Goal: Task Accomplishment & Management: Manage account settings

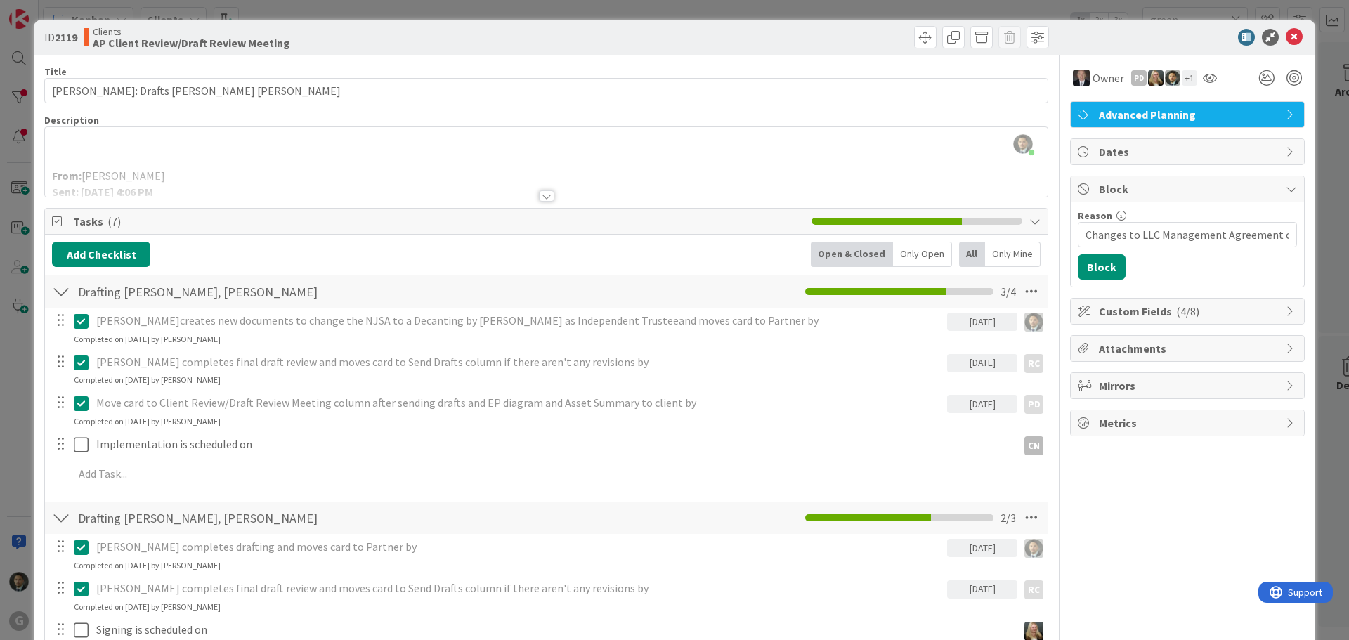
scroll to position [1014, 0]
click at [1115, 6] on div "ID 2119 Clients AP Client Review/Draft Review Meeting Title 31 / 128 [PERSON_NA…" at bounding box center [674, 320] width 1349 height 640
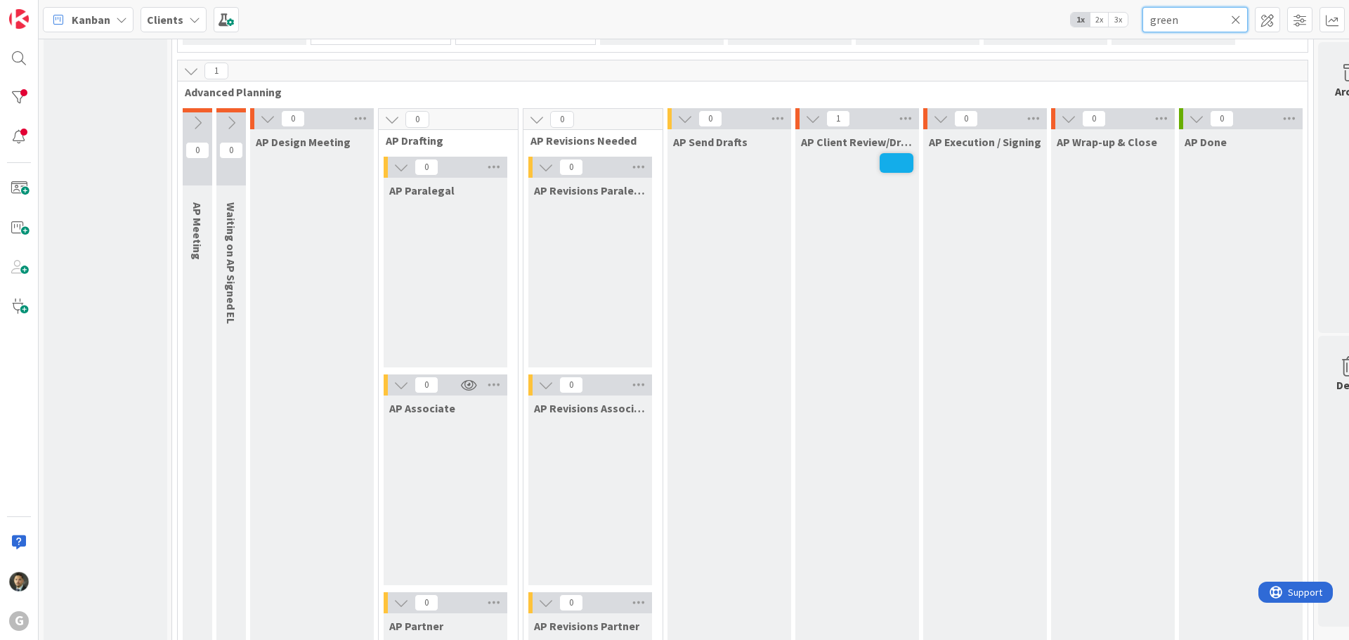
drag, startPoint x: 1200, startPoint y: 22, endPoint x: 1123, endPoint y: 26, distance: 77.4
click at [1123, 26] on div "Kanban Clients 1x 2x 3x green" at bounding box center [694, 19] width 1310 height 39
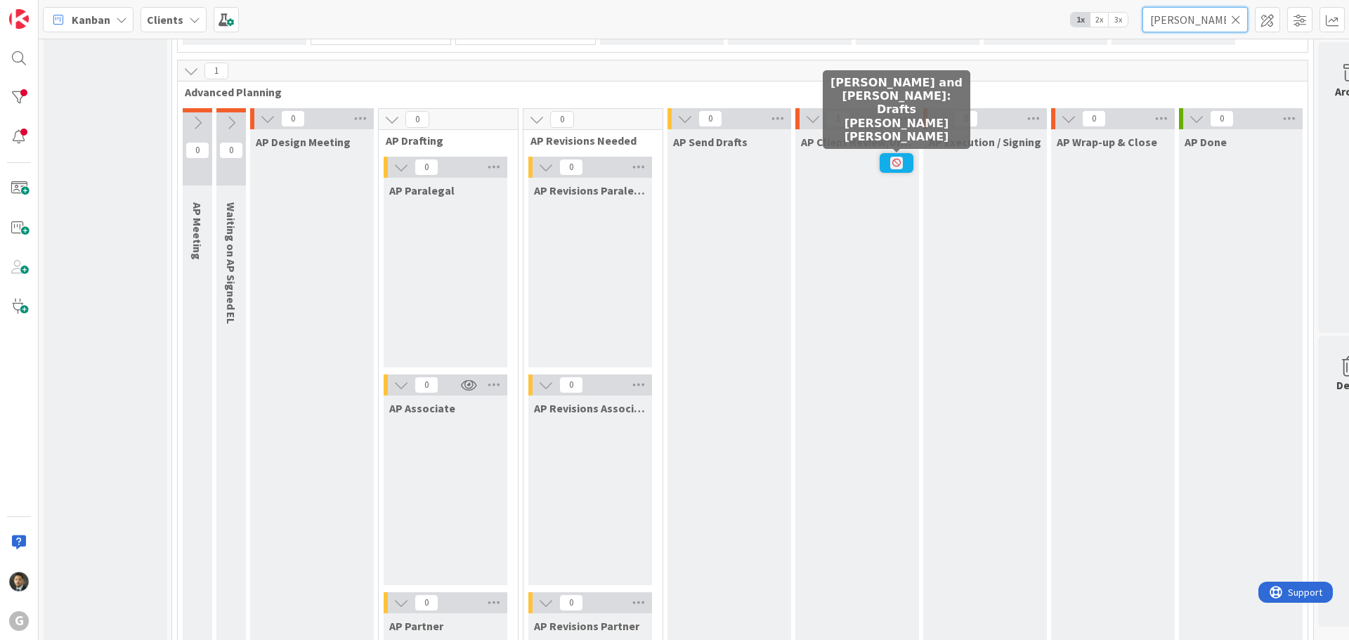
type input "[PERSON_NAME]"
click at [896, 156] on span at bounding box center [897, 163] width 34 height 20
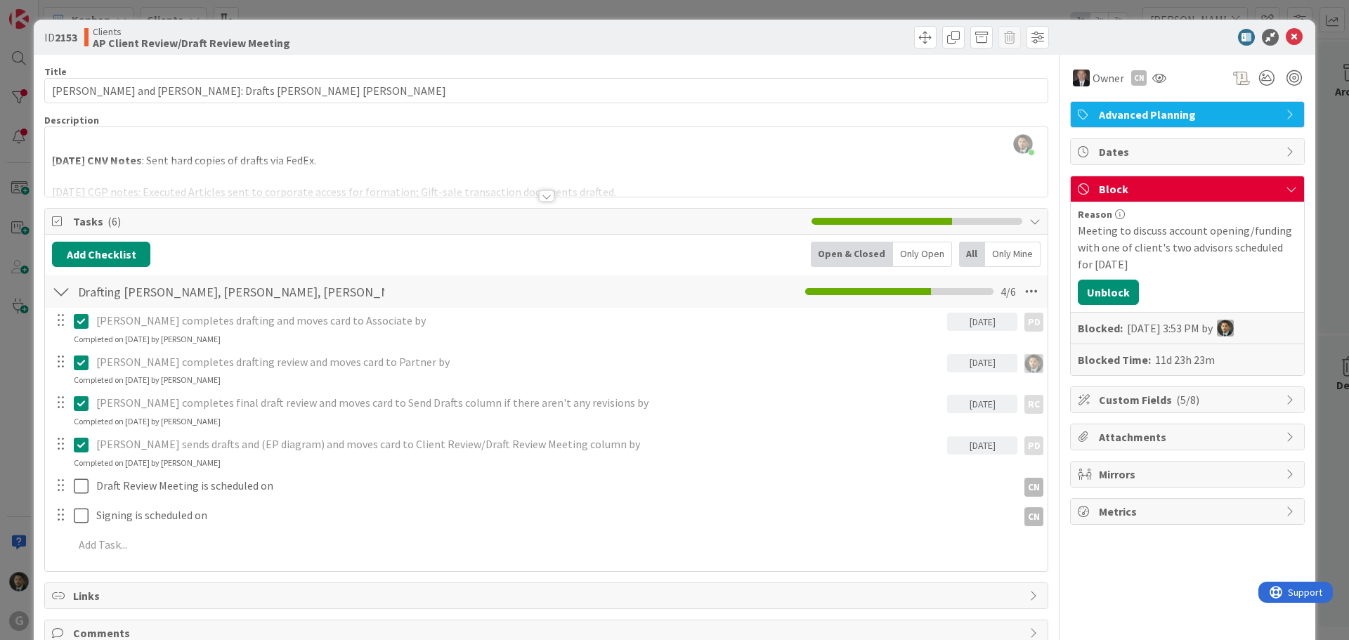
click at [295, 143] on div "[PERSON_NAME] just joined [DATE] CNV Notes : Sent hard copies of drafts via Fed…" at bounding box center [546, 162] width 1002 height 70
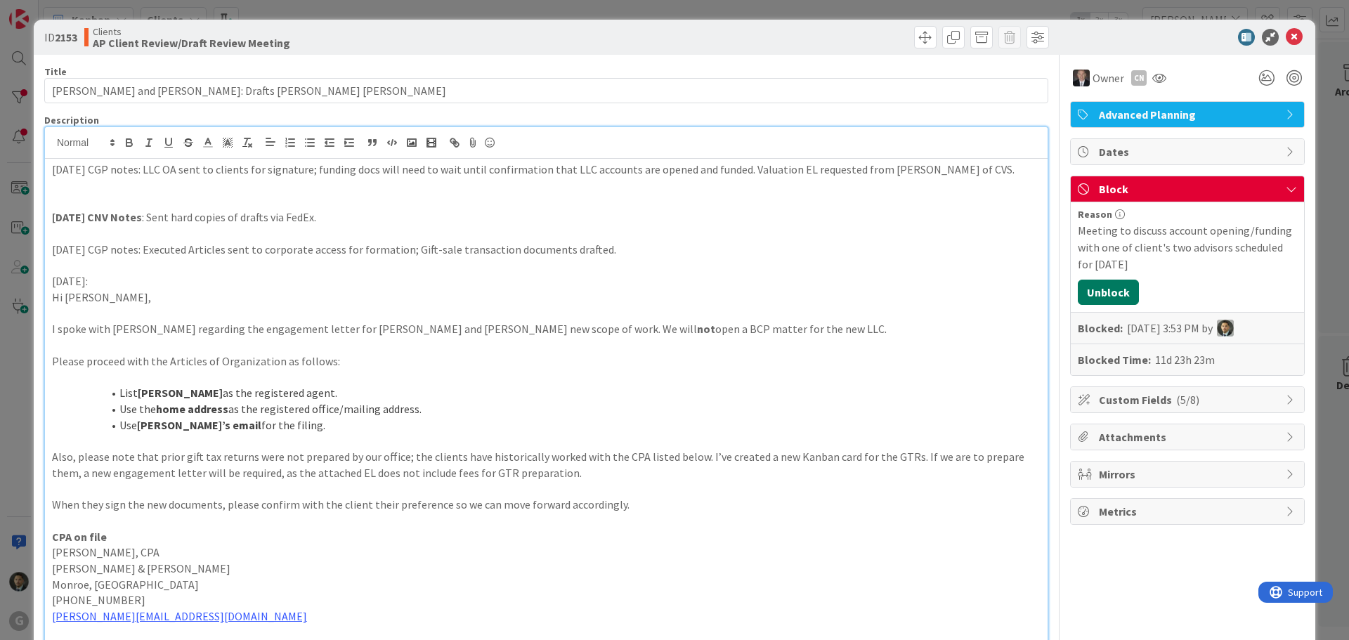
click at [1092, 293] on button "Unblock" at bounding box center [1108, 292] width 61 height 25
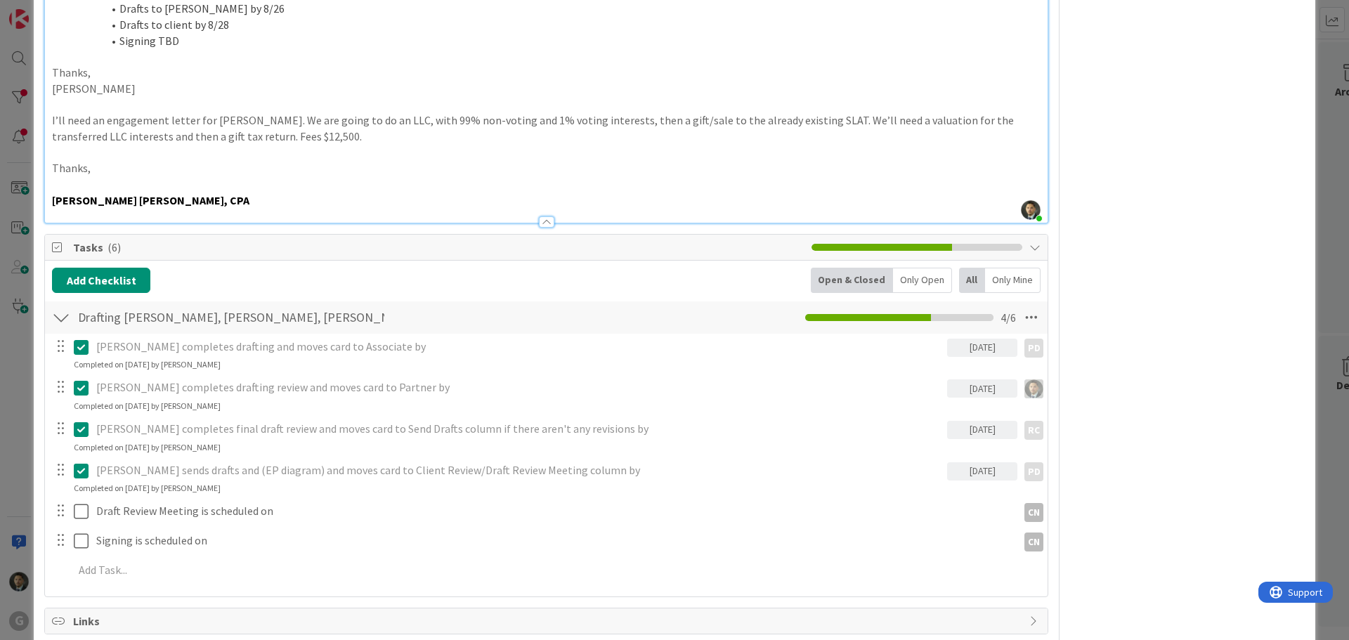
scroll to position [843, 0]
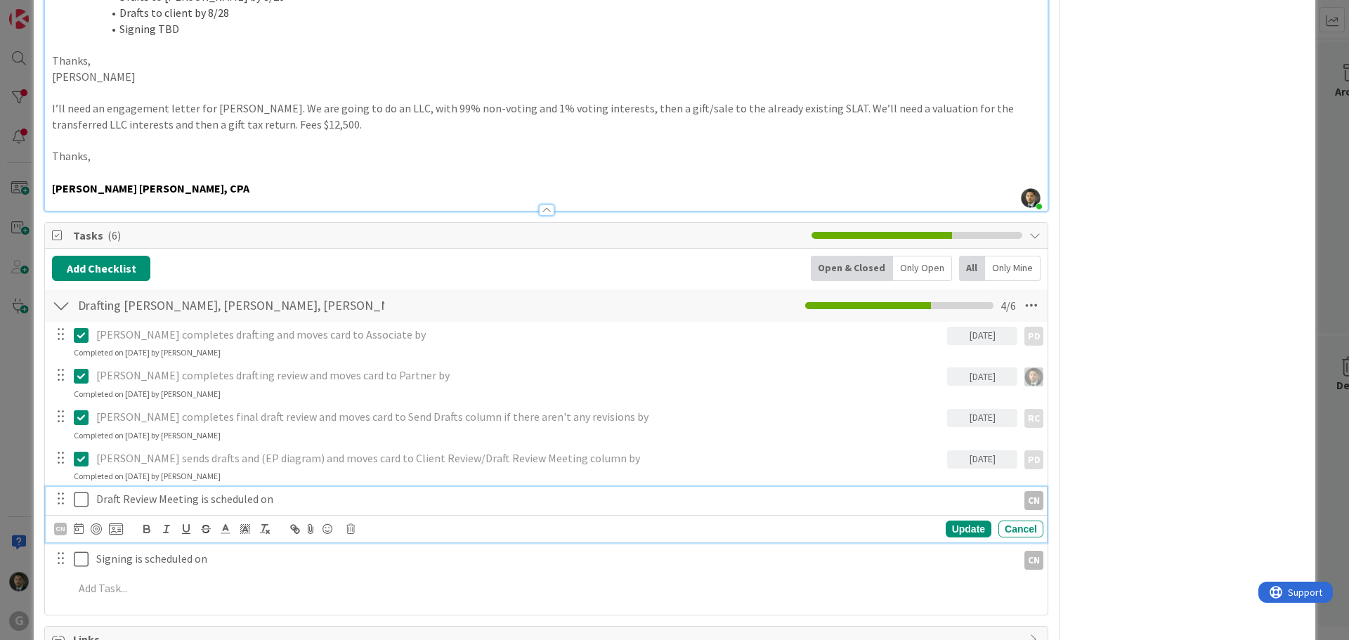
click at [81, 503] on icon at bounding box center [81, 499] width 15 height 17
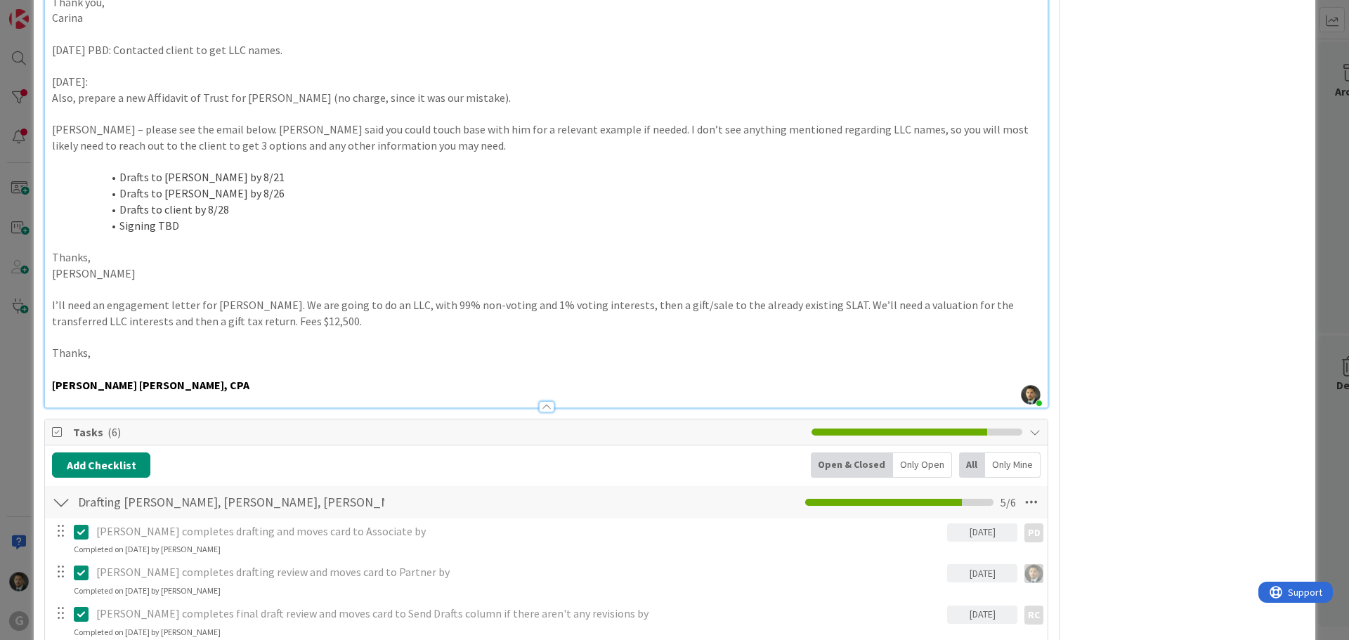
scroll to position [0, 0]
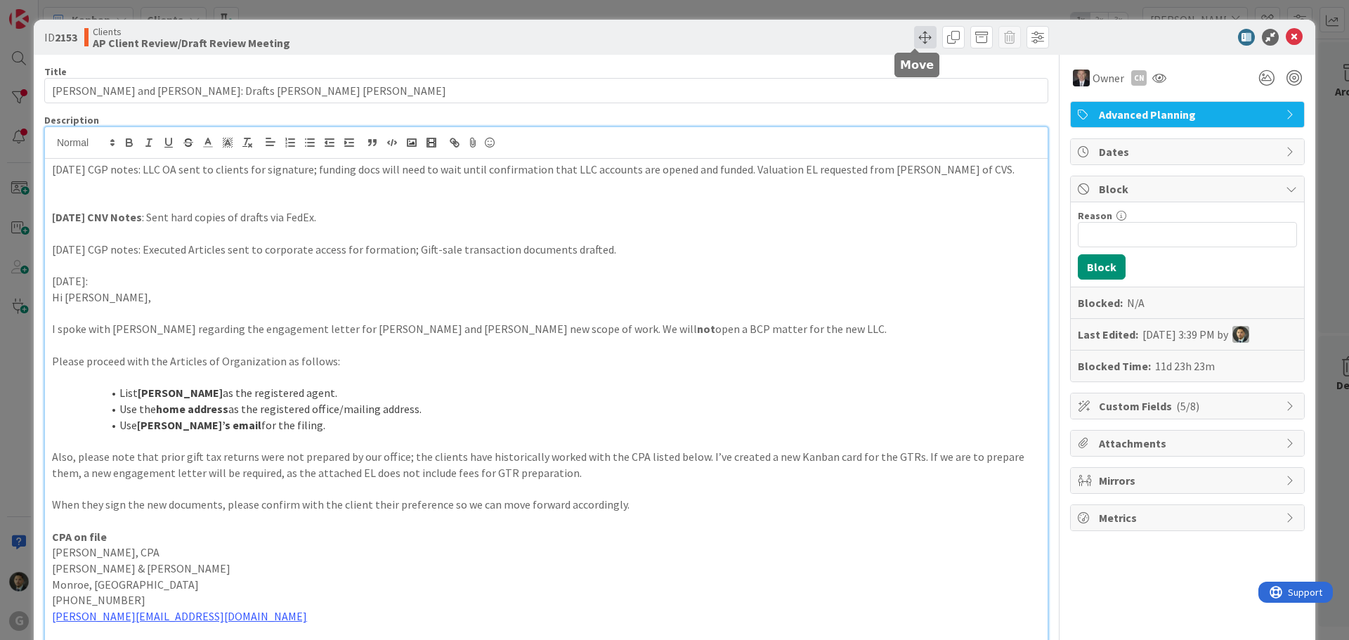
click at [914, 41] on span at bounding box center [925, 37] width 22 height 22
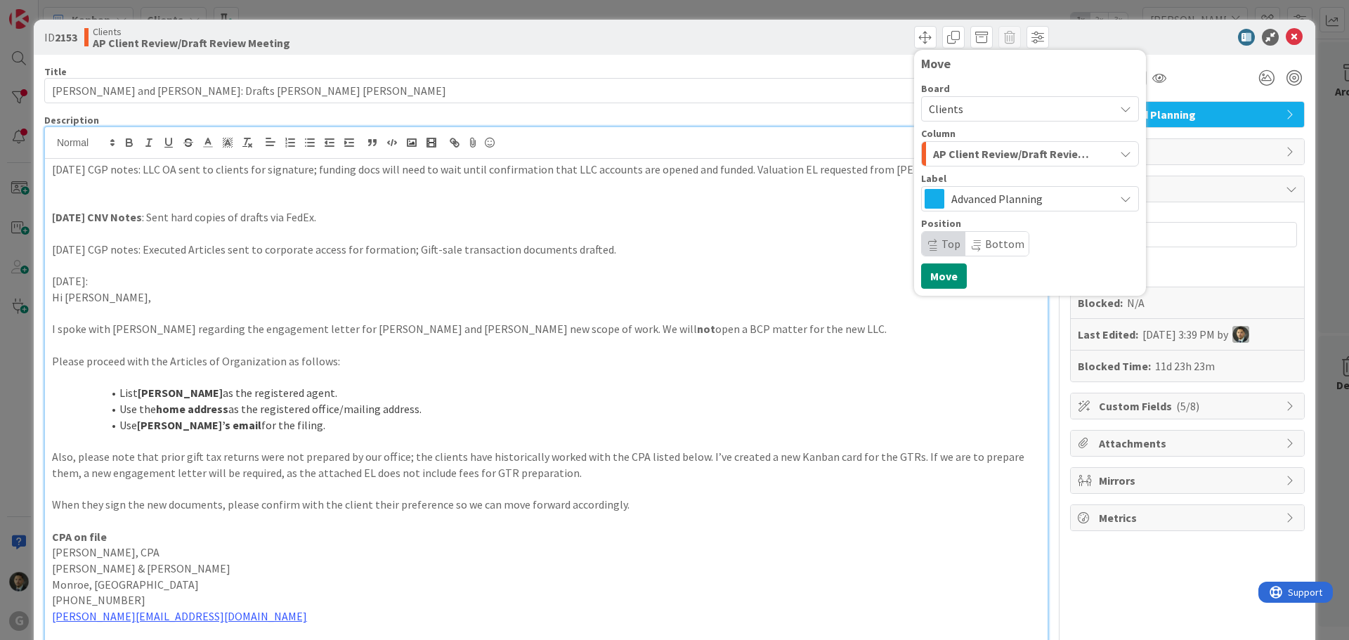
click at [952, 150] on span "AP Client Review/Draft Review Meeting" at bounding box center [1014, 154] width 162 height 18
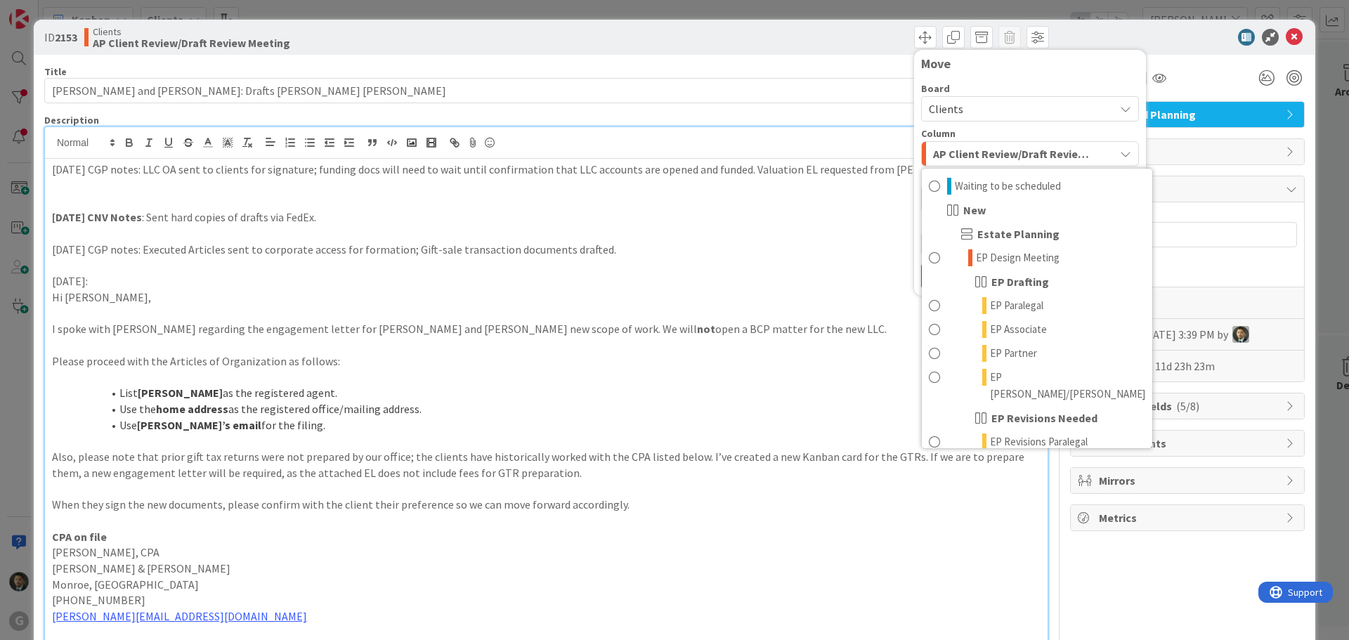
click at [750, 46] on div "Move Board Clients Column AP Client Review/Draft Review Meeting Waiting to be s…" at bounding box center [799, 37] width 499 height 22
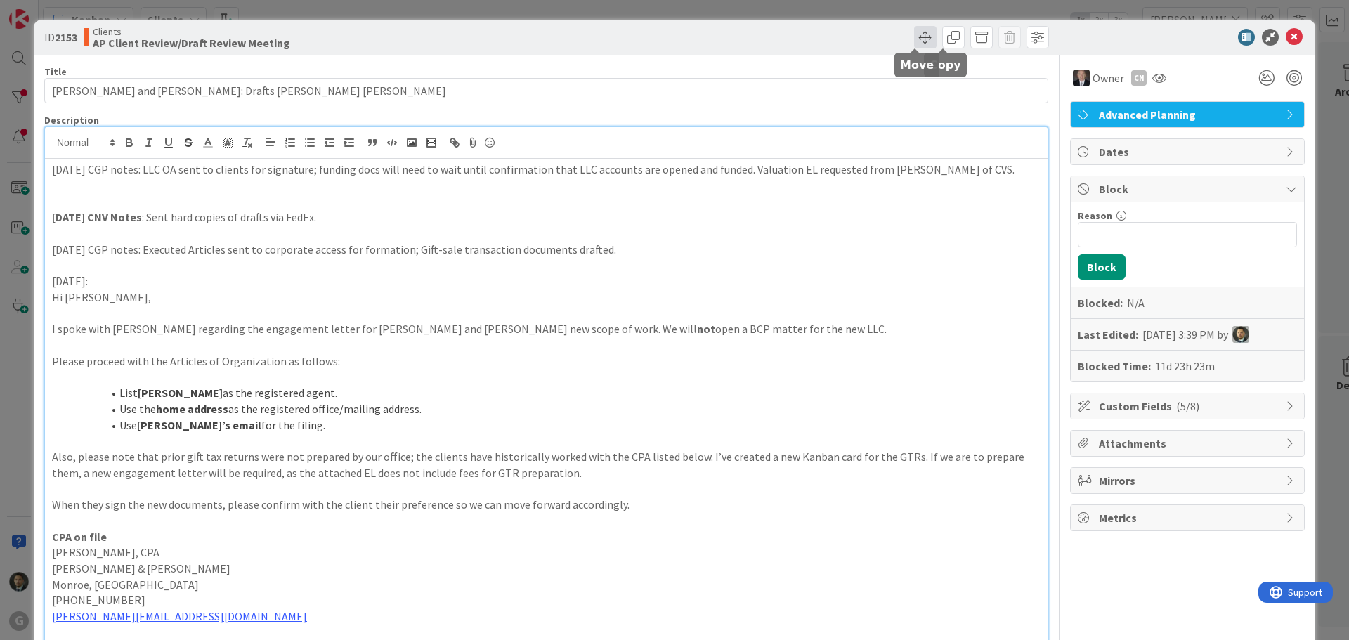
click at [914, 40] on span at bounding box center [925, 37] width 22 height 22
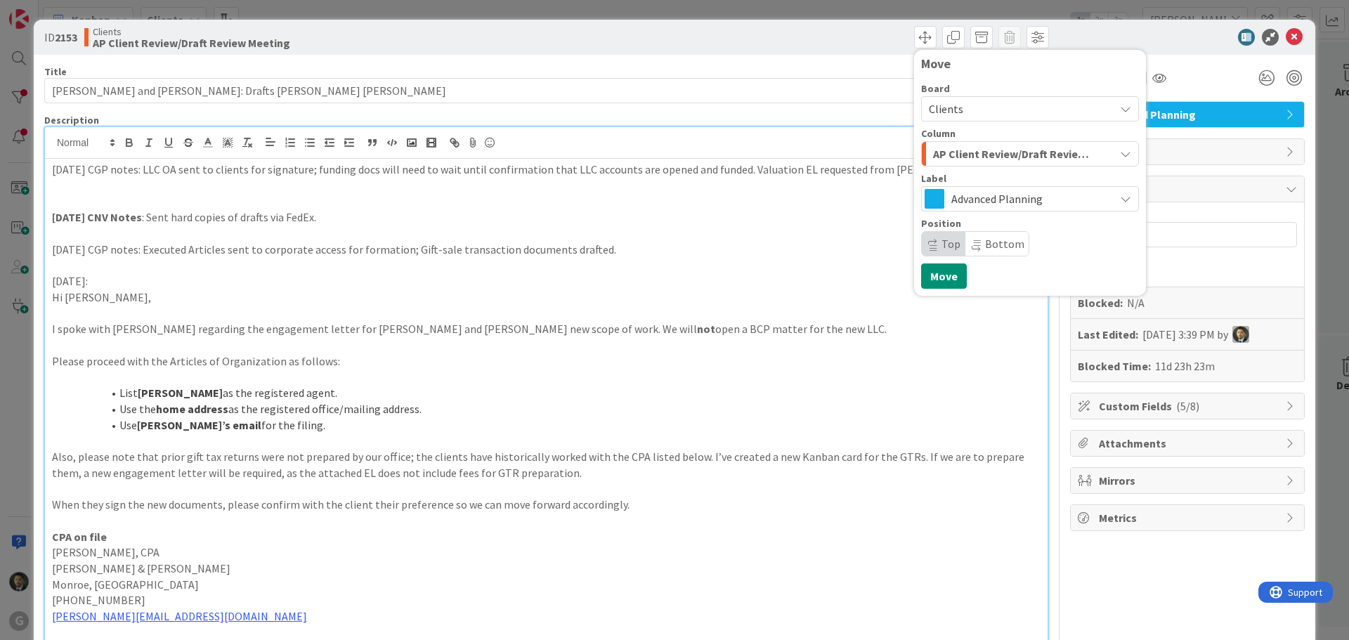
click at [939, 153] on span "AP Client Review/Draft Review Meeting" at bounding box center [1014, 154] width 162 height 18
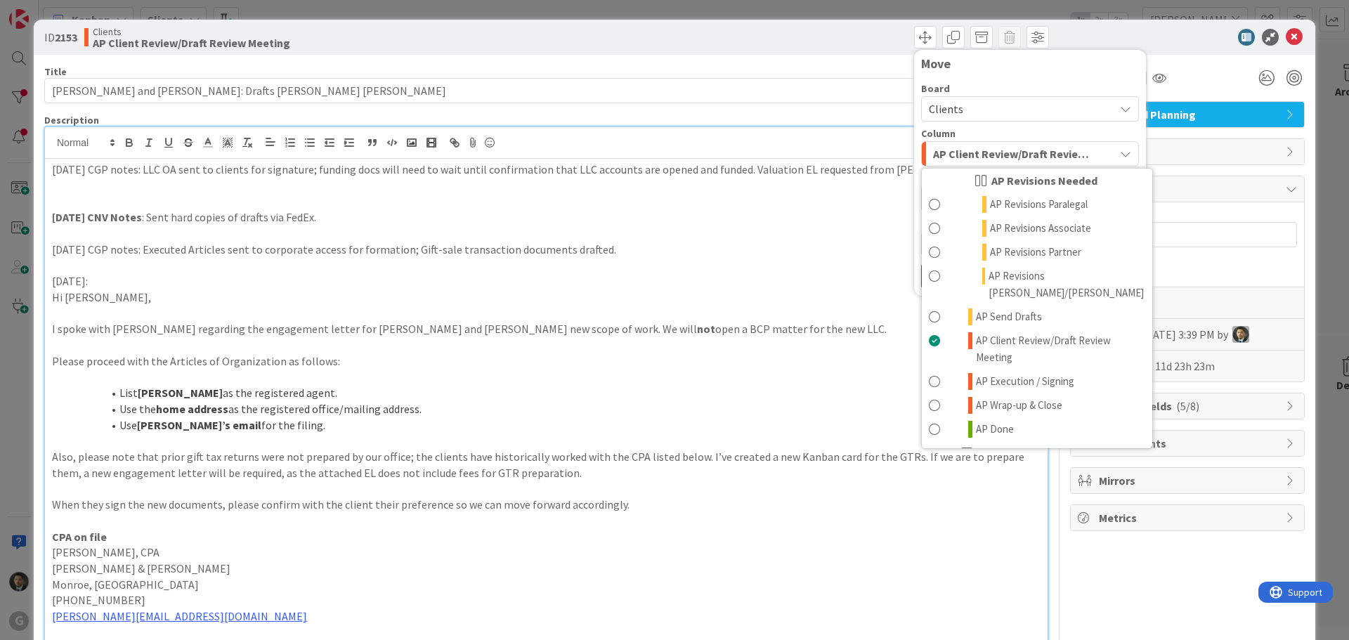
scroll to position [702, 0]
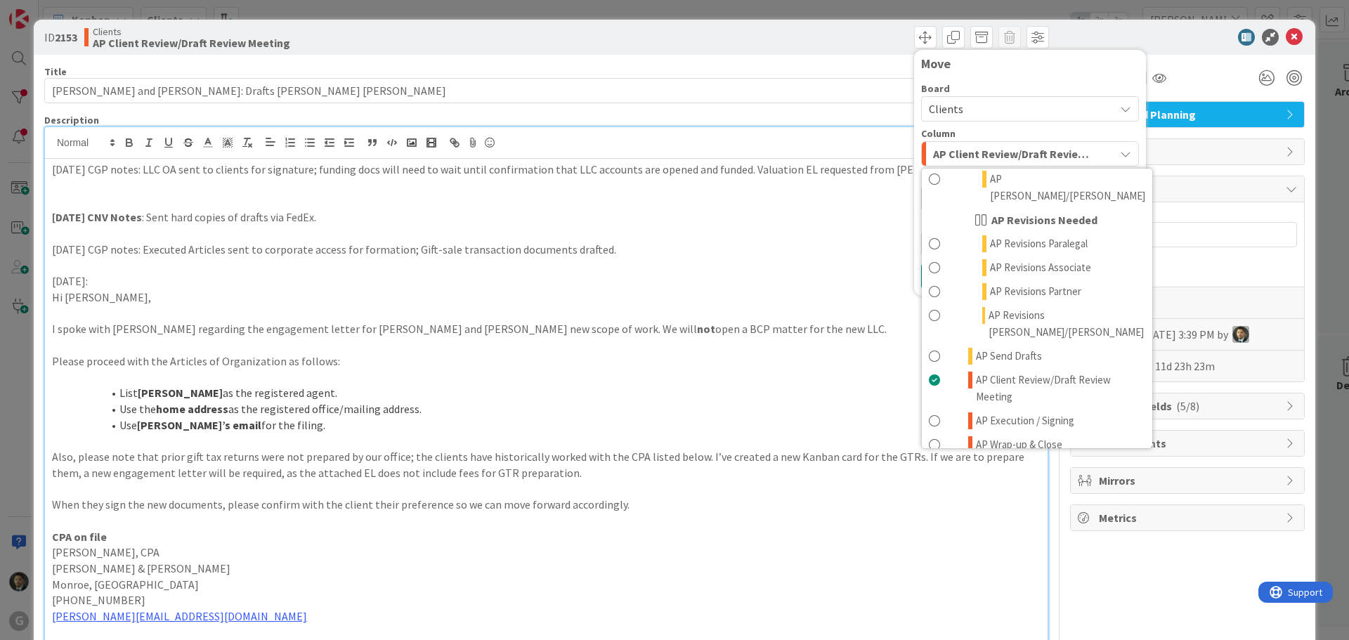
click at [700, 36] on div "Move Board Clients Column AP Client Review/Draft Review Meeting Waiting to be s…" at bounding box center [799, 37] width 499 height 22
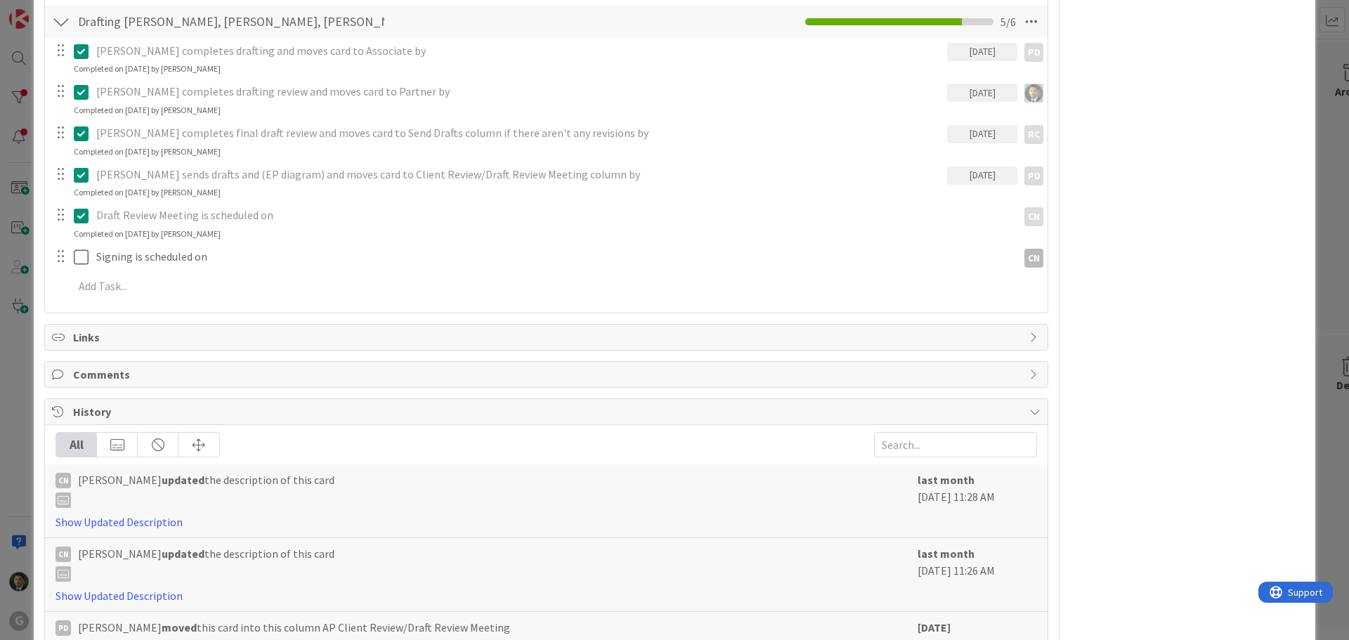
scroll to position [1124, 0]
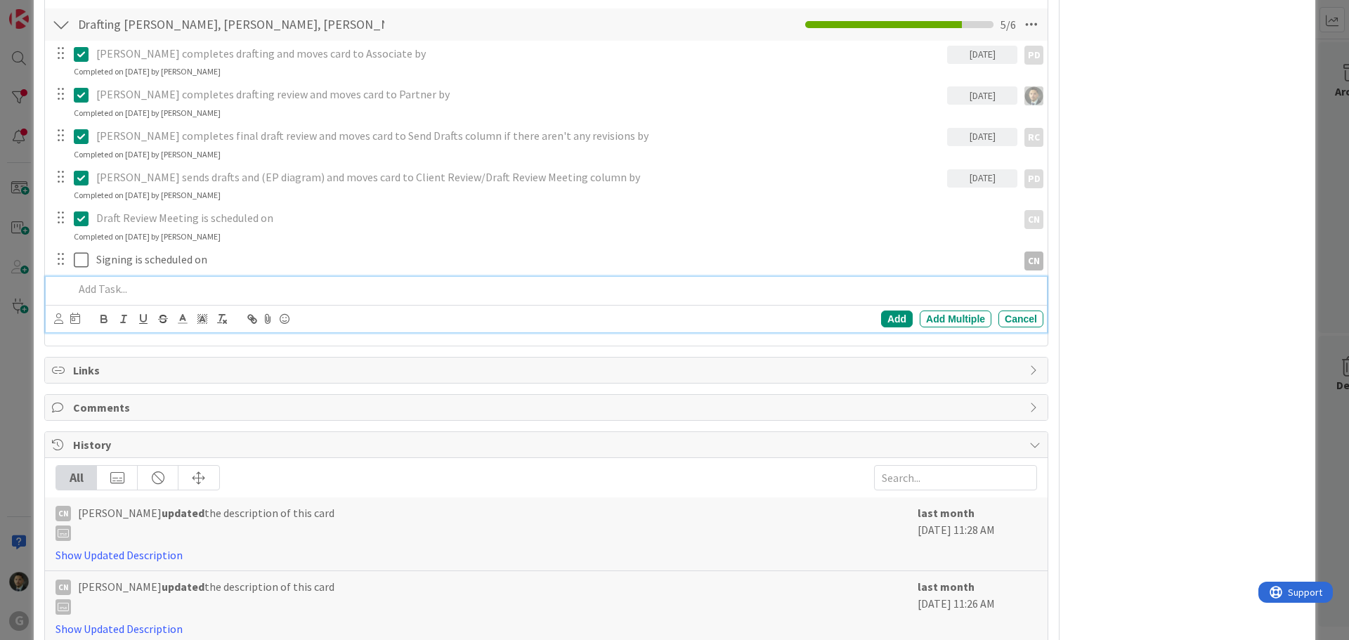
click at [268, 285] on p at bounding box center [556, 289] width 964 height 16
click at [256, 289] on p "Once LLC Accounts are opened/funded Gift-sale and assignment documents to be se…" at bounding box center [556, 289] width 964 height 16
drag, startPoint x: 667, startPoint y: 294, endPoint x: 495, endPoint y: 294, distance: 172.8
click at [495, 294] on p "Once LLC Accounts are opened/funded, [PERSON_NAME] to send gift-sale and assign…" at bounding box center [556, 289] width 964 height 16
click at [52, 284] on div at bounding box center [59, 289] width 17 height 25
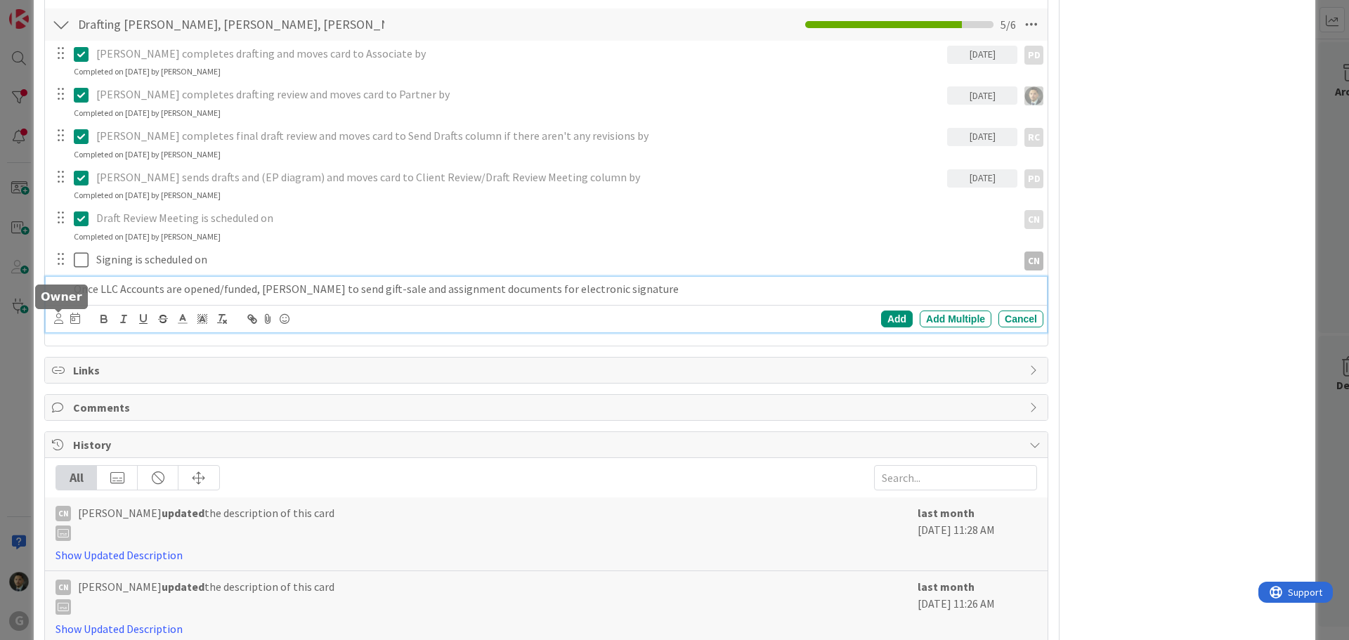
click at [59, 322] on icon at bounding box center [58, 318] width 9 height 11
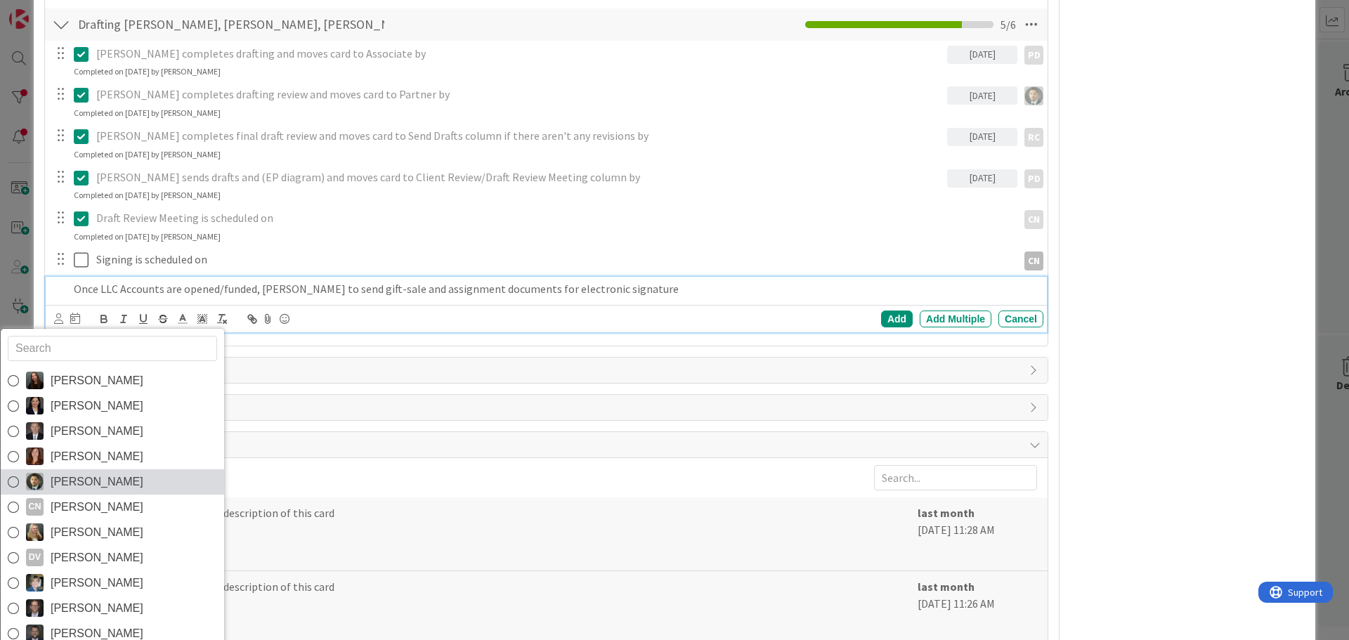
click at [107, 483] on span "[PERSON_NAME]" at bounding box center [97, 481] width 93 height 21
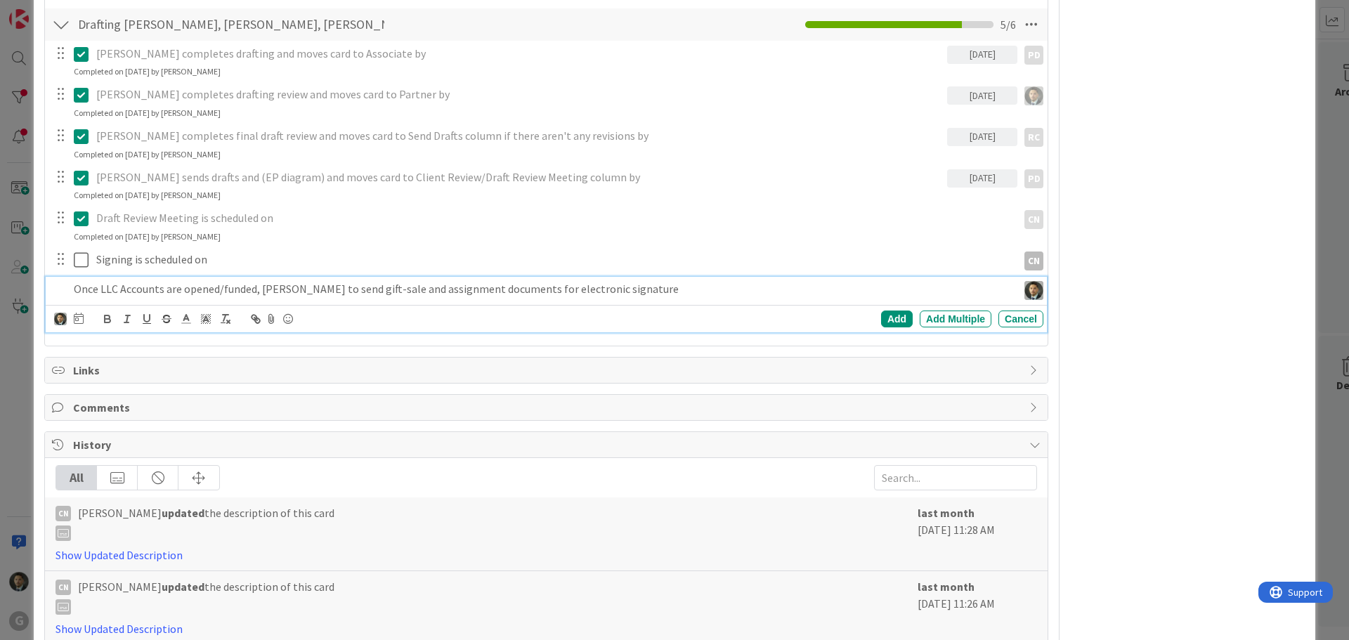
click at [79, 320] on icon at bounding box center [79, 318] width 10 height 11
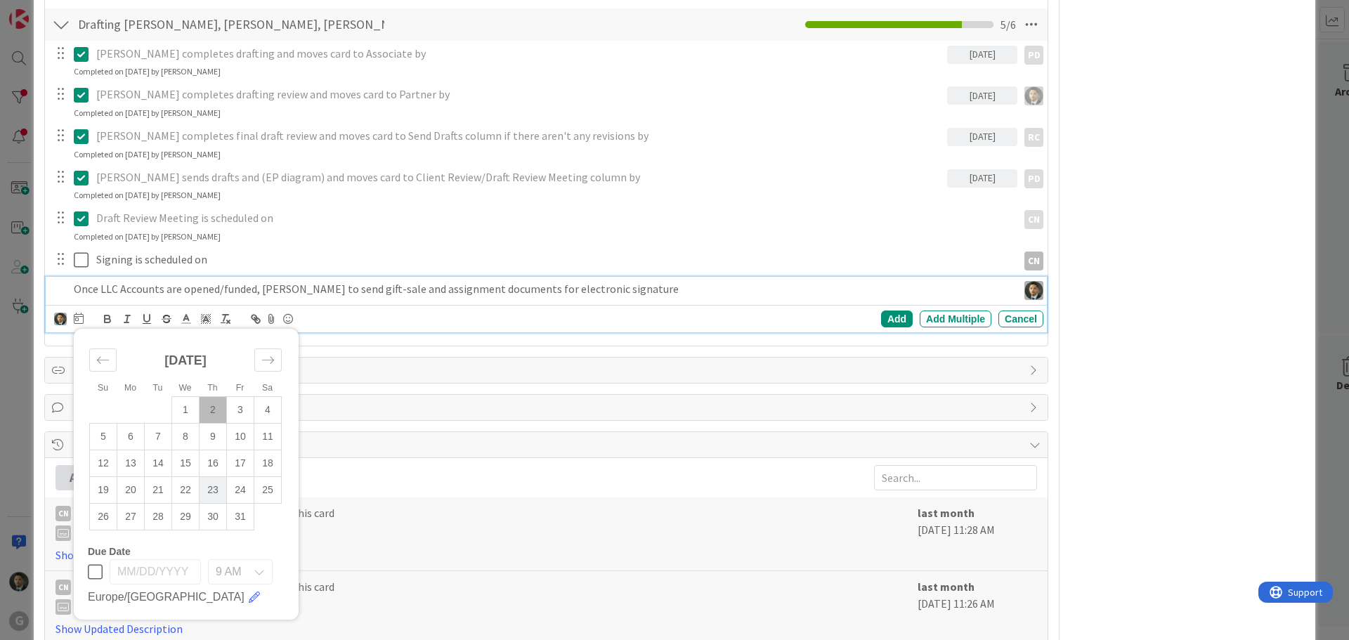
click at [213, 488] on td "23" at bounding box center [213, 489] width 27 height 27
type input "[DATE]"
click at [870, 318] on div "Add Add Multiple Cancel" at bounding box center [823, 319] width 439 height 17
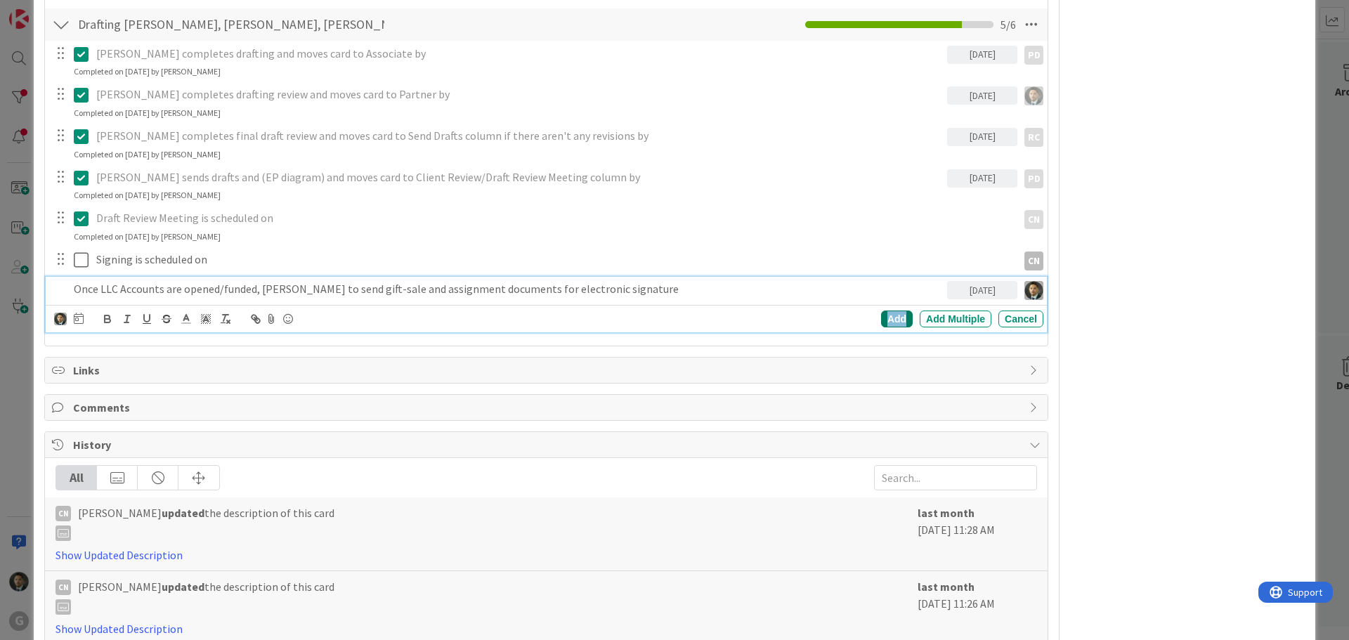
click at [881, 319] on div "Add" at bounding box center [897, 319] width 32 height 17
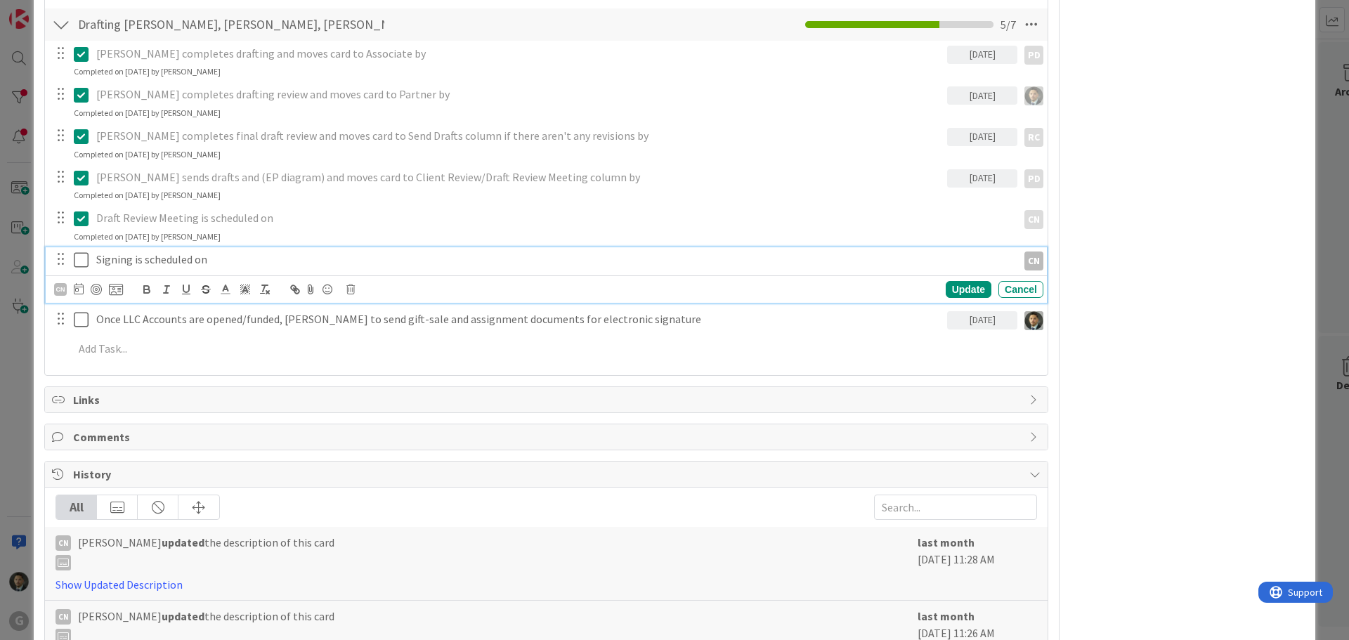
click at [297, 261] on p "Signing is scheduled on" at bounding box center [553, 259] width 915 height 16
click at [1017, 289] on div "Cancel" at bounding box center [1020, 289] width 45 height 17
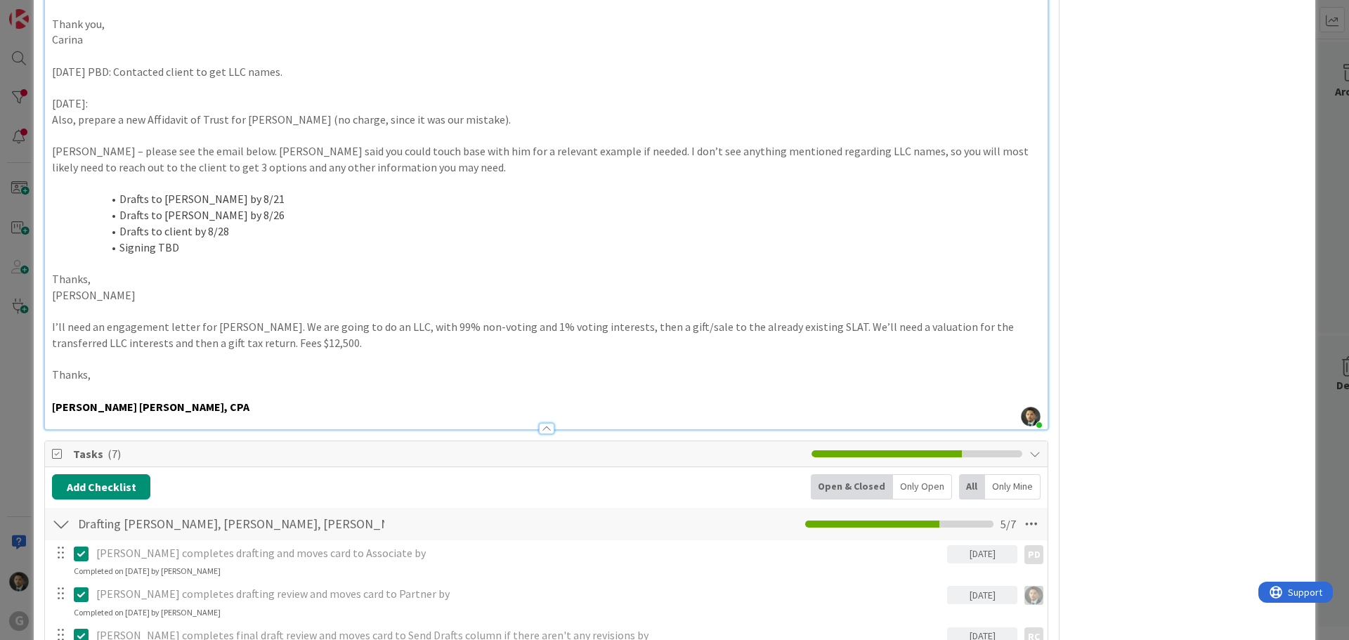
scroll to position [0, 0]
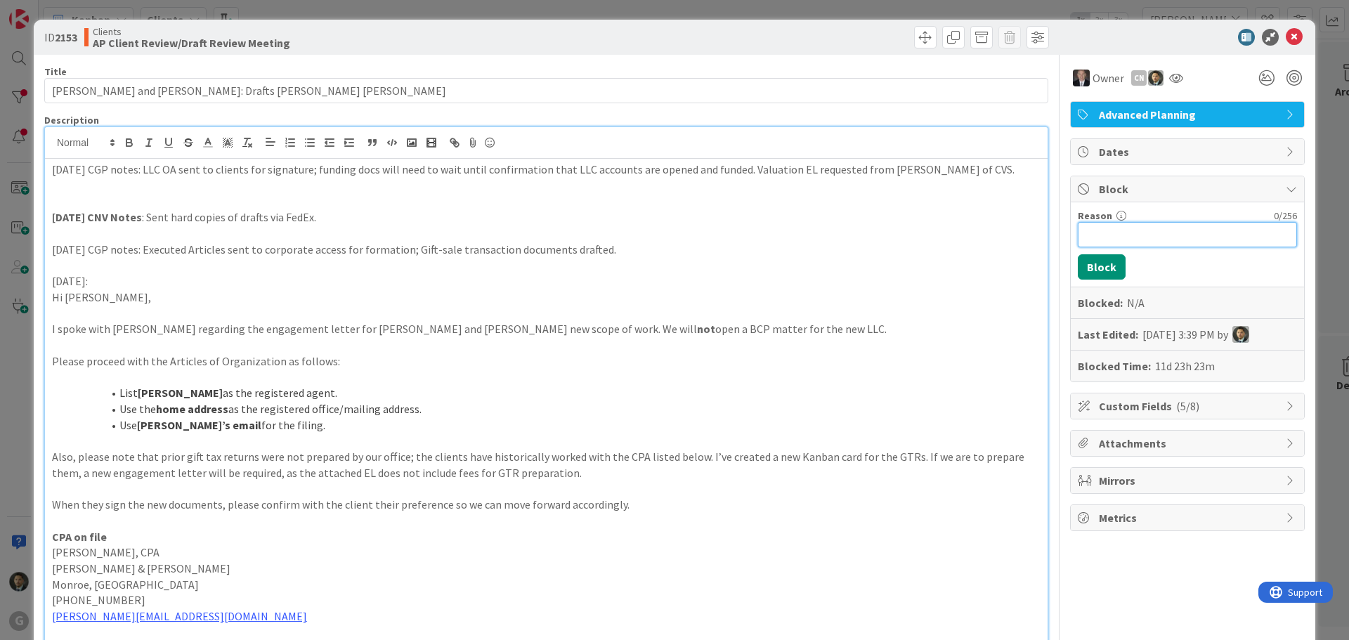
click at [1156, 238] on input "Reason" at bounding box center [1187, 234] width 219 height 25
click at [1078, 268] on button "Block" at bounding box center [1102, 266] width 48 height 25
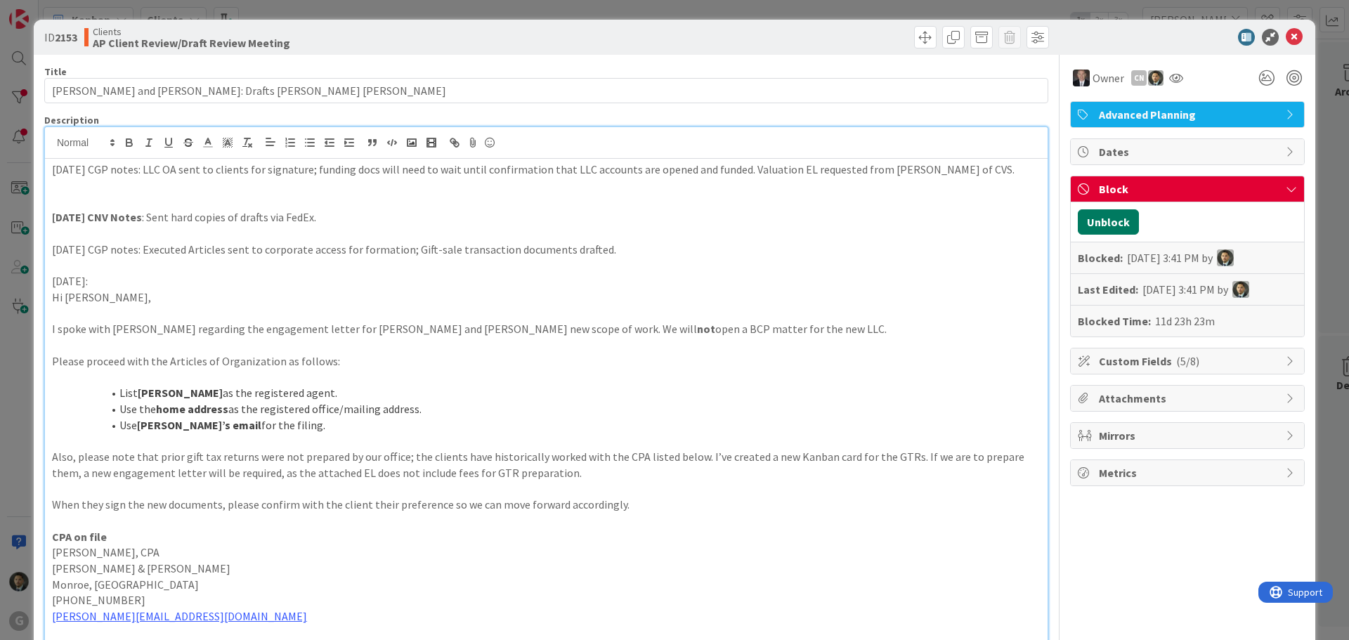
click at [1088, 224] on button "Unblock" at bounding box center [1108, 221] width 61 height 25
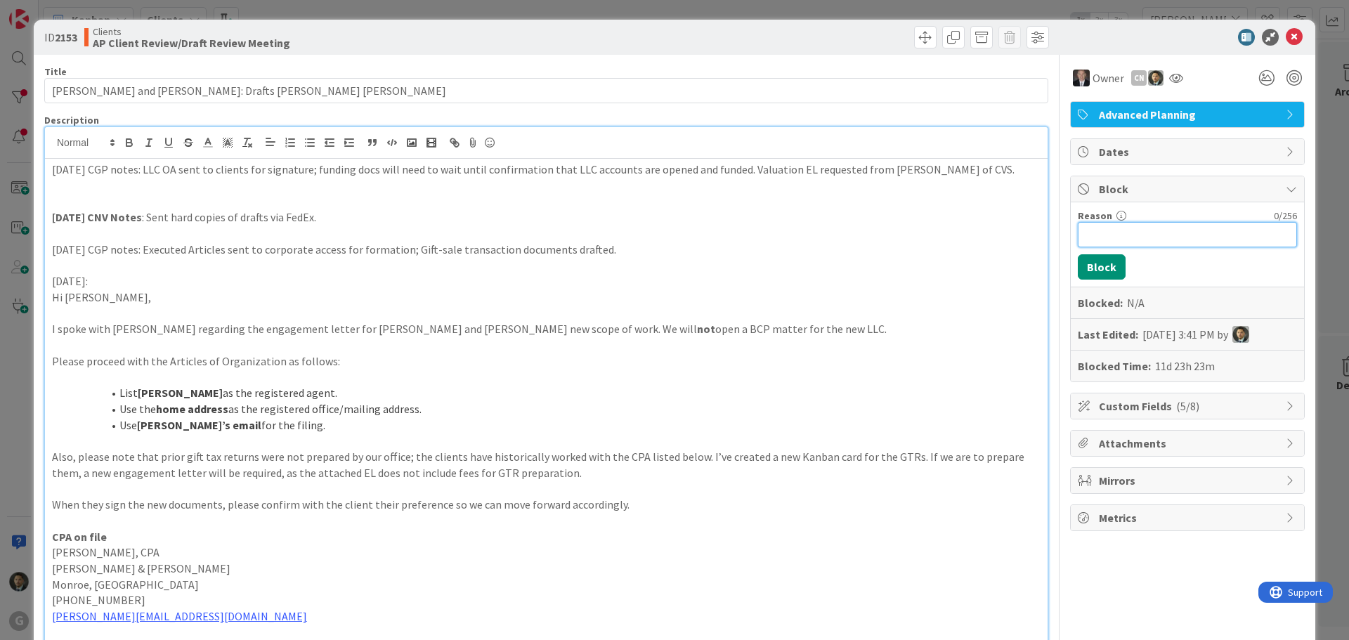
click at [1099, 244] on input "Reason" at bounding box center [1187, 234] width 219 height 25
type input "Awaiting confirmation on LLC Account funding before more documents may be signe…"
click at [1091, 260] on button "Block" at bounding box center [1102, 266] width 48 height 25
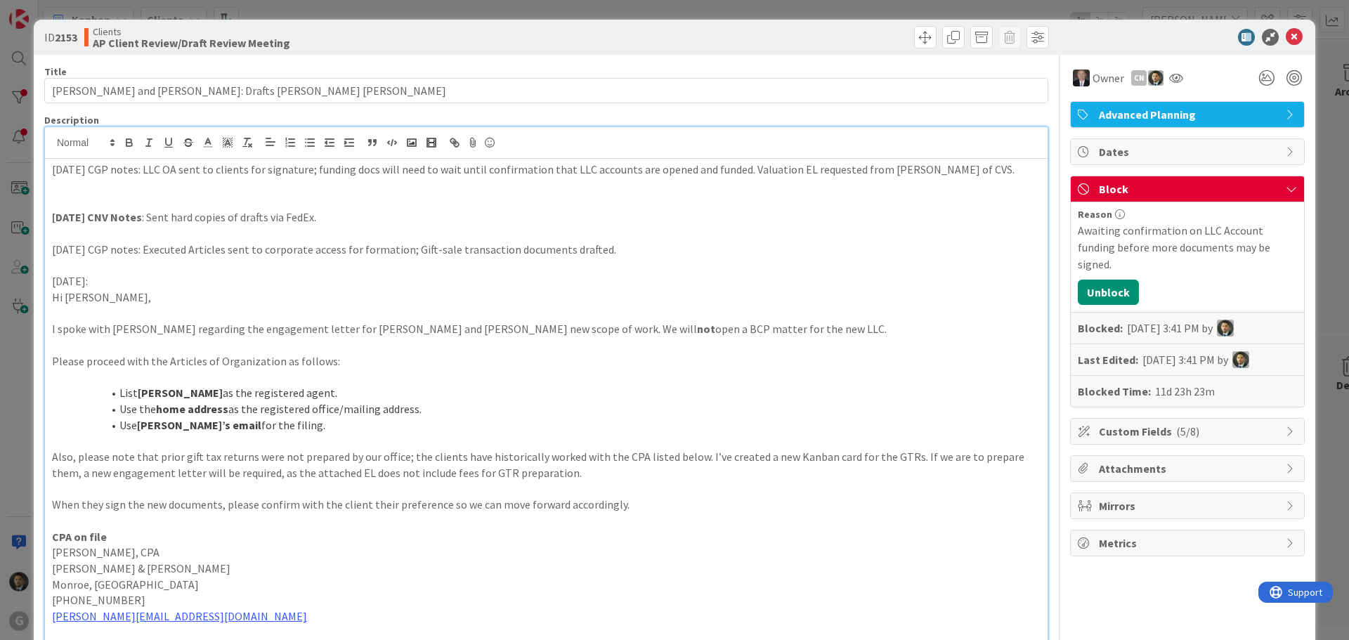
click at [903, 15] on div "ID 2153 Clients AP Client Review/Draft Review Meeting Move Move Title 51 / 128 …" at bounding box center [674, 320] width 1349 height 640
